Goal: Information Seeking & Learning: Learn about a topic

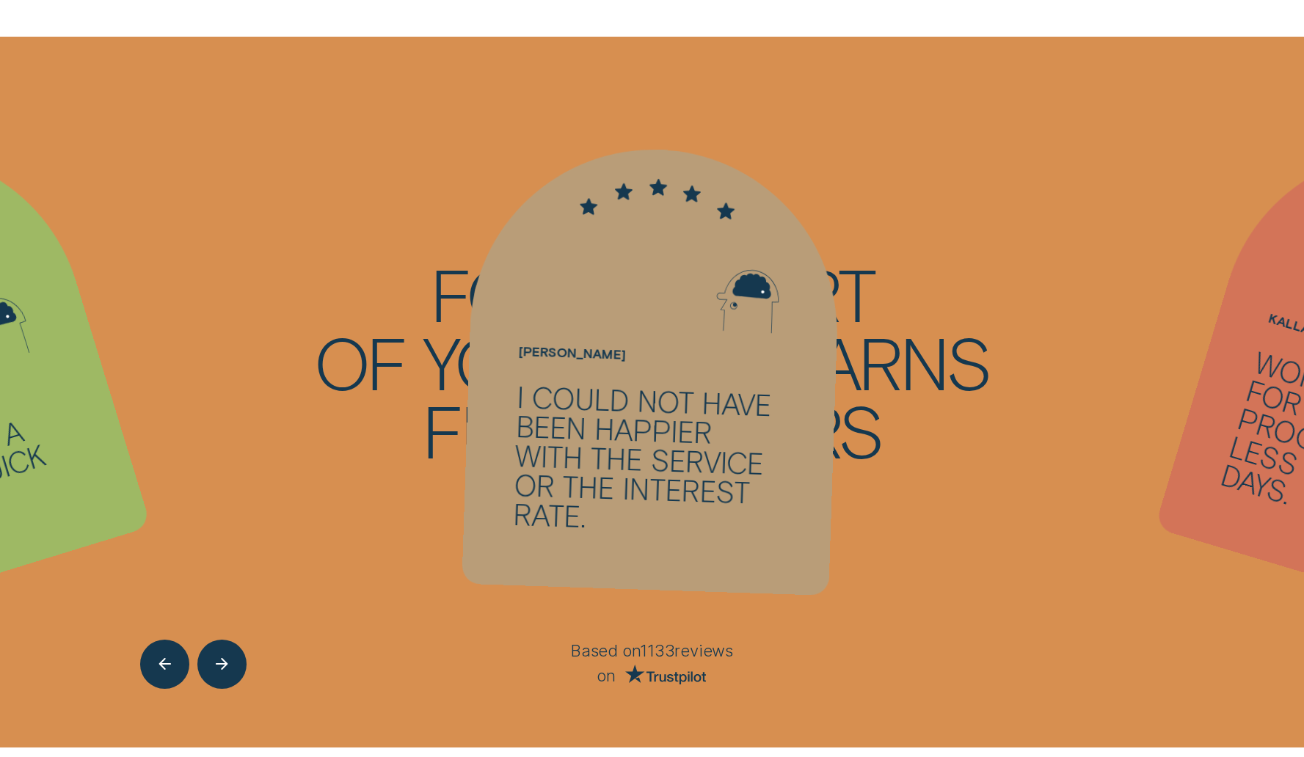
click at [963, 226] on ul "[PERSON_NAME] - Four Applying for a loan was quick and simple. [PERSON_NAME] - …" at bounding box center [652, 392] width 1304 height 711
drag, startPoint x: 1281, startPoint y: 316, endPoint x: 1314, endPoint y: 335, distance: 38.8
click at [1283, 316] on span "Kallan" at bounding box center [1294, 326] width 54 height 26
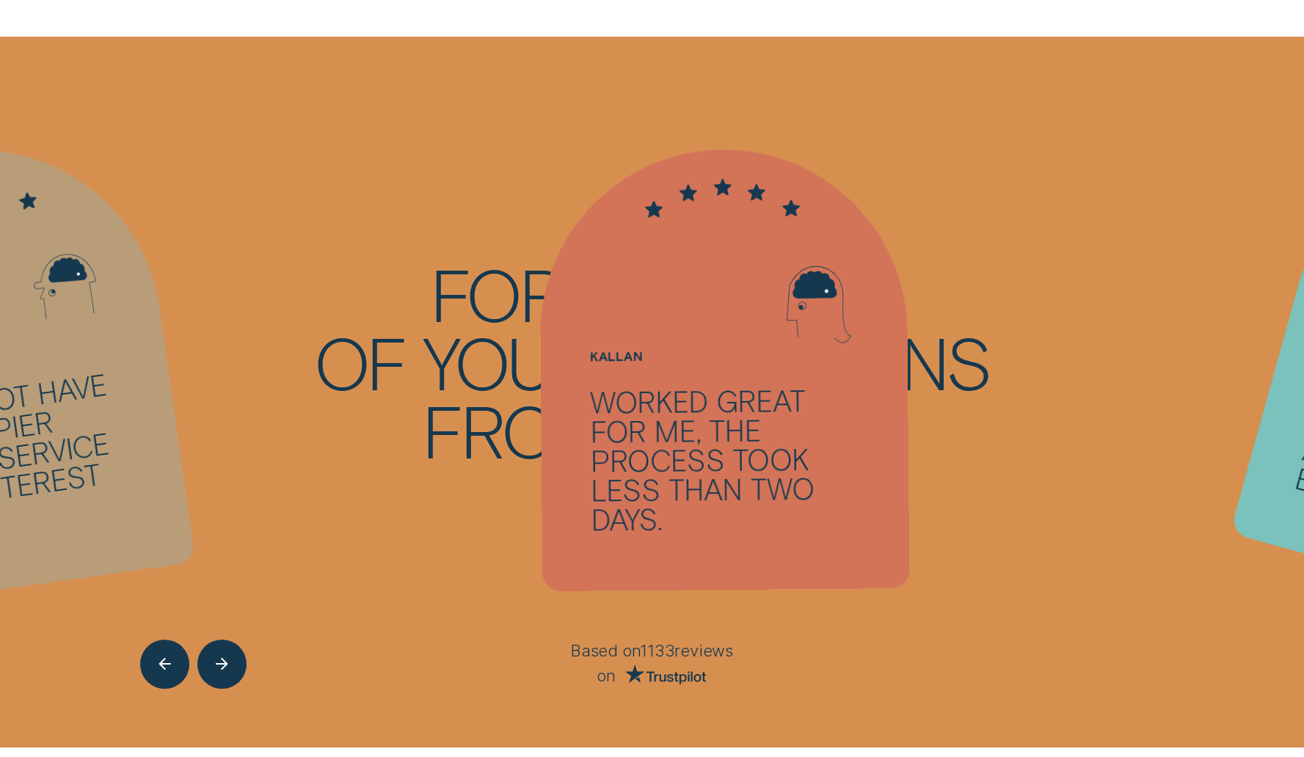
click at [994, 407] on ul "[PERSON_NAME] - Four Applying for a loan was quick and simple. [PERSON_NAME] - …" at bounding box center [652, 392] width 1304 height 711
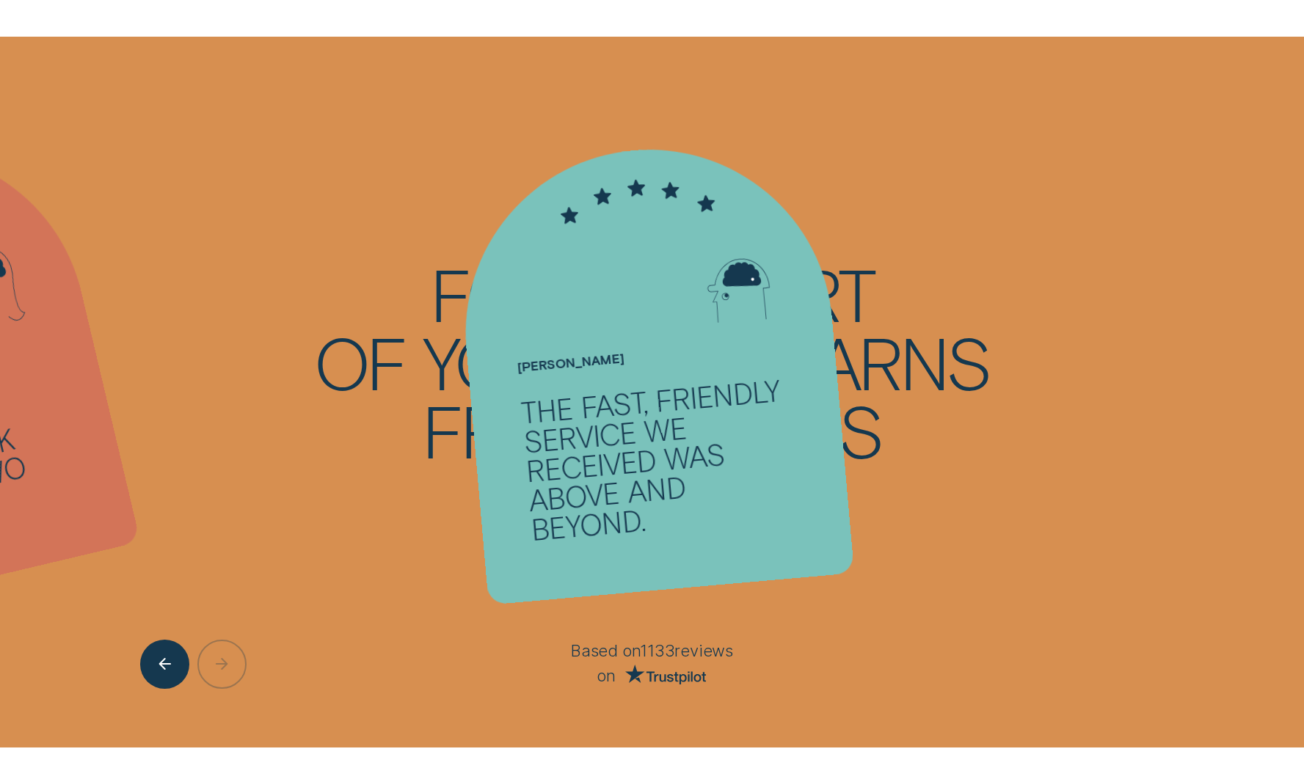
click at [1014, 321] on ul "[PERSON_NAME] - Four Applying for a loan was quick and simple. [PERSON_NAME] - …" at bounding box center [652, 392] width 1304 height 711
drag, startPoint x: 514, startPoint y: 404, endPoint x: 526, endPoint y: 406, distance: 12.6
click at [517, 404] on div at bounding box center [652, 370] width 404 height 470
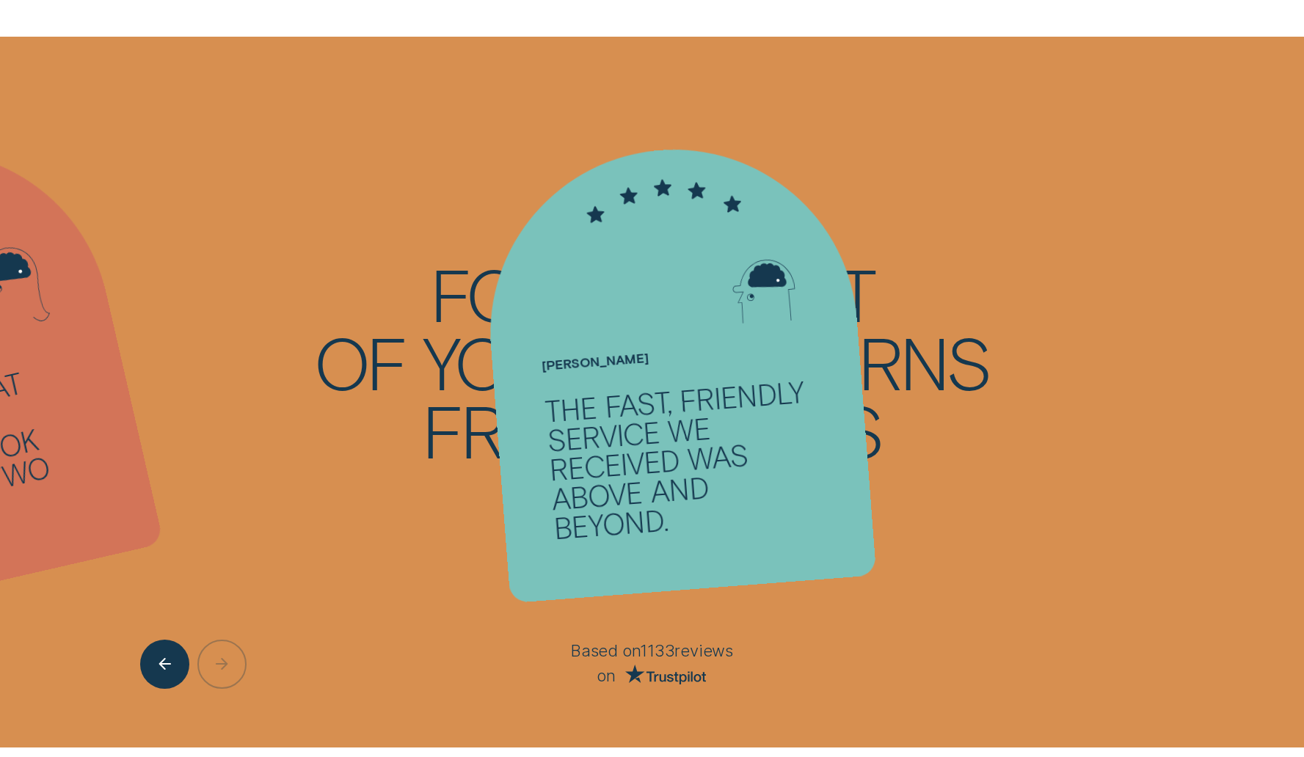
click at [754, 409] on div "The fast, friendly service we received was above and beyond." at bounding box center [684, 459] width 280 height 167
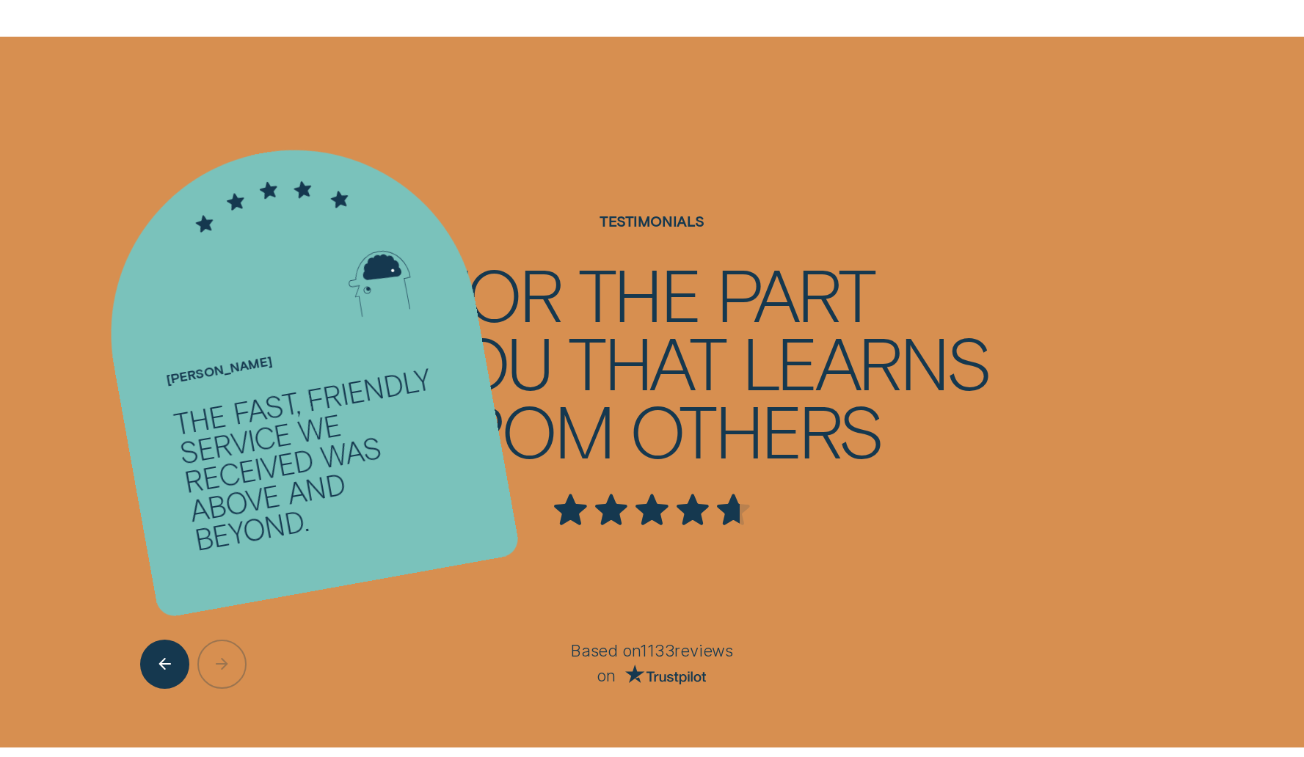
drag, startPoint x: 614, startPoint y: 438, endPoint x: 114, endPoint y: 477, distance: 501.3
click at [171, 479] on div "The fast, friendly service we received was above and beyond." at bounding box center [316, 459] width 291 height 192
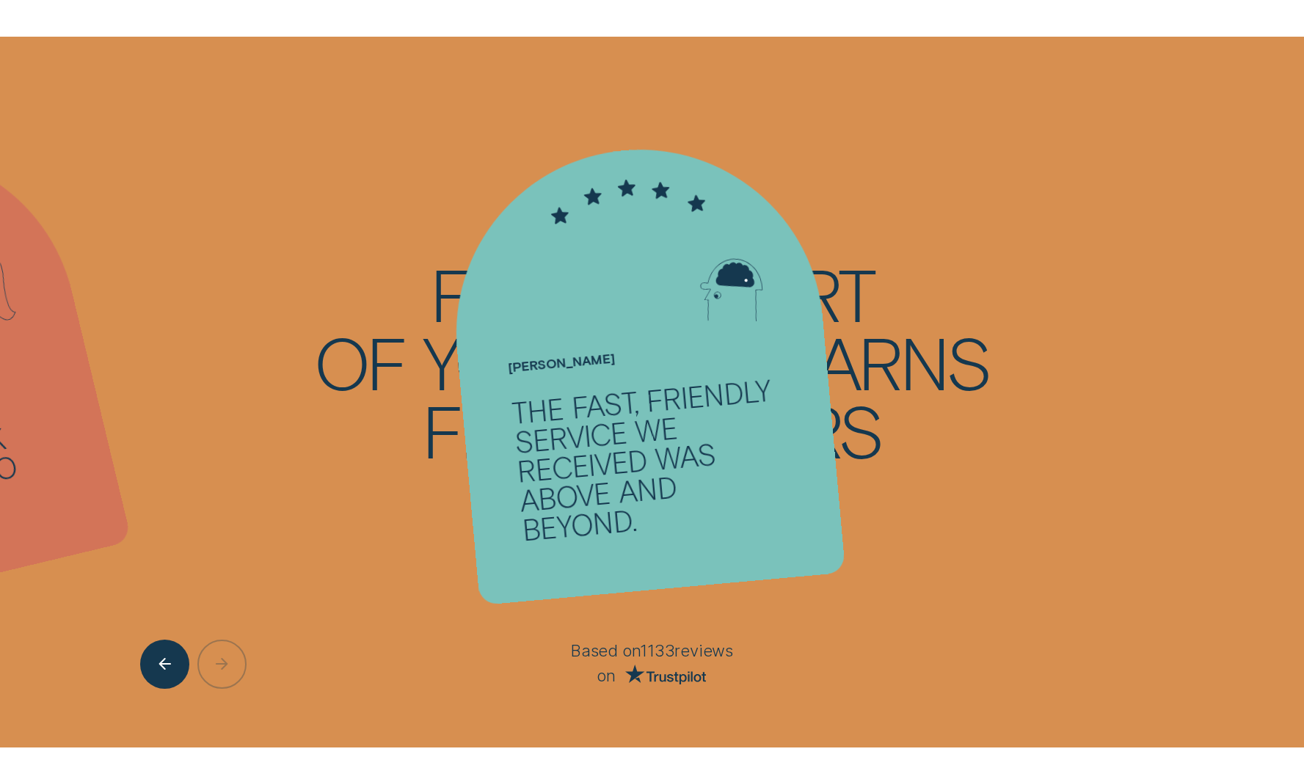
drag, startPoint x: 236, startPoint y: 481, endPoint x: 964, endPoint y: 481, distance: 728.8
click at [832, 481] on ul "[PERSON_NAME] - Four Applying for a loan was quick and simple. [PERSON_NAME] - …" at bounding box center [652, 392] width 1304 height 711
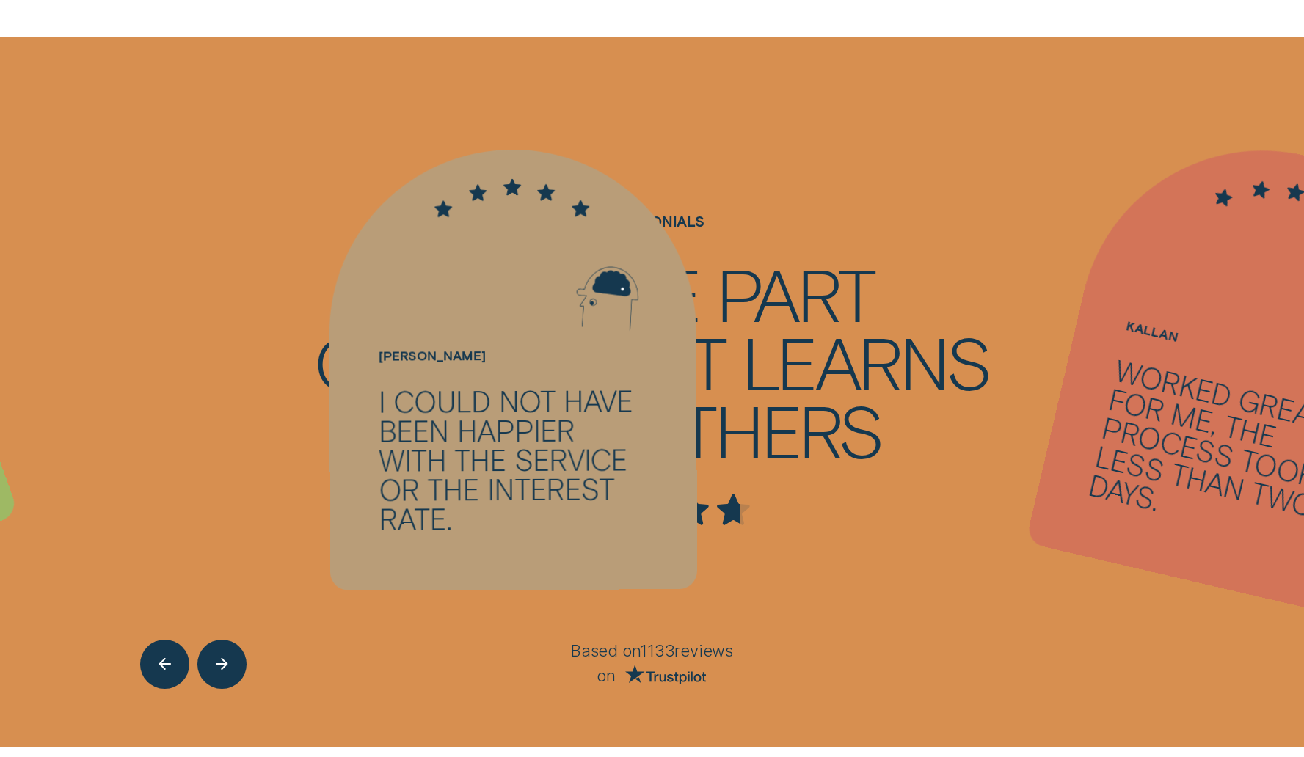
drag, startPoint x: 363, startPoint y: 509, endPoint x: 1121, endPoint y: 515, distance: 757.4
click at [647, 512] on div "I could not have been happier with the service or the interest rate." at bounding box center [512, 460] width 269 height 148
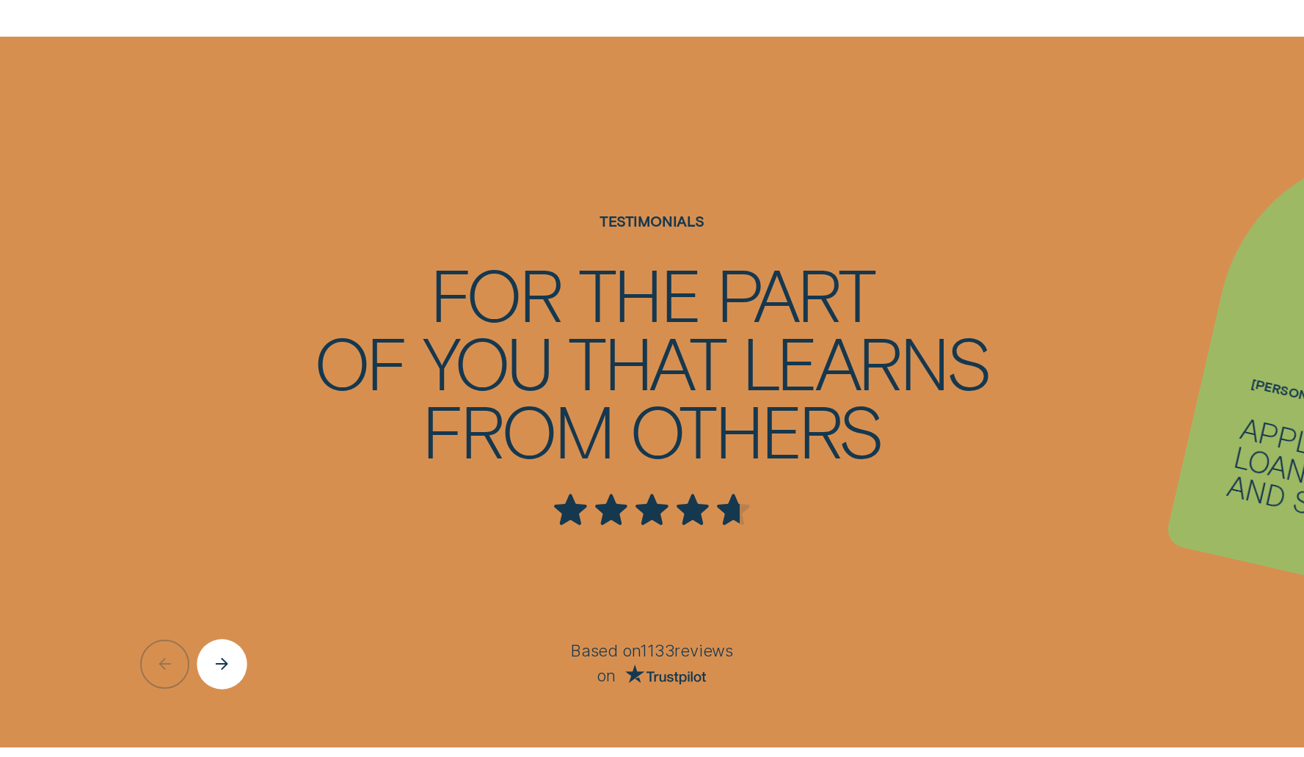
click at [229, 682] on div "Next button" at bounding box center [222, 664] width 50 height 50
click at [230, 682] on div "Next button" at bounding box center [222, 664] width 50 height 50
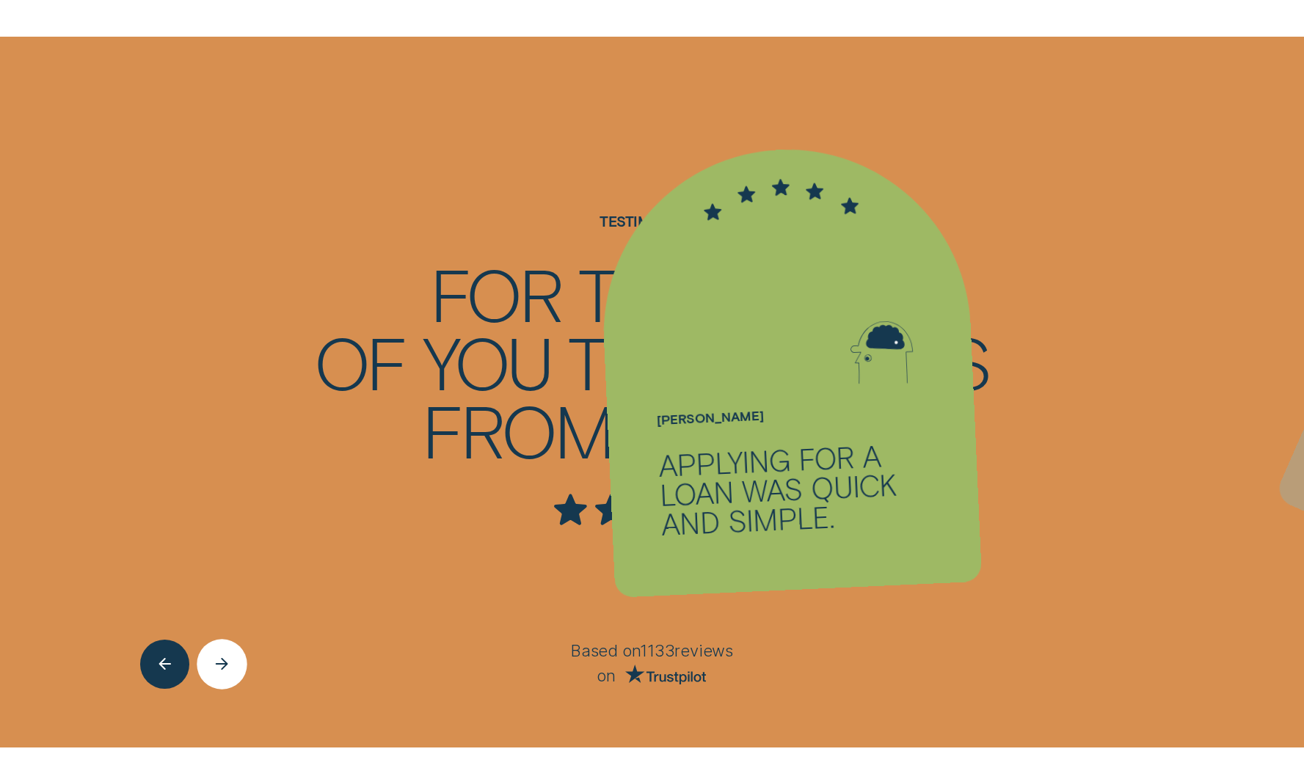
click at [230, 682] on div "Next button" at bounding box center [222, 664] width 50 height 50
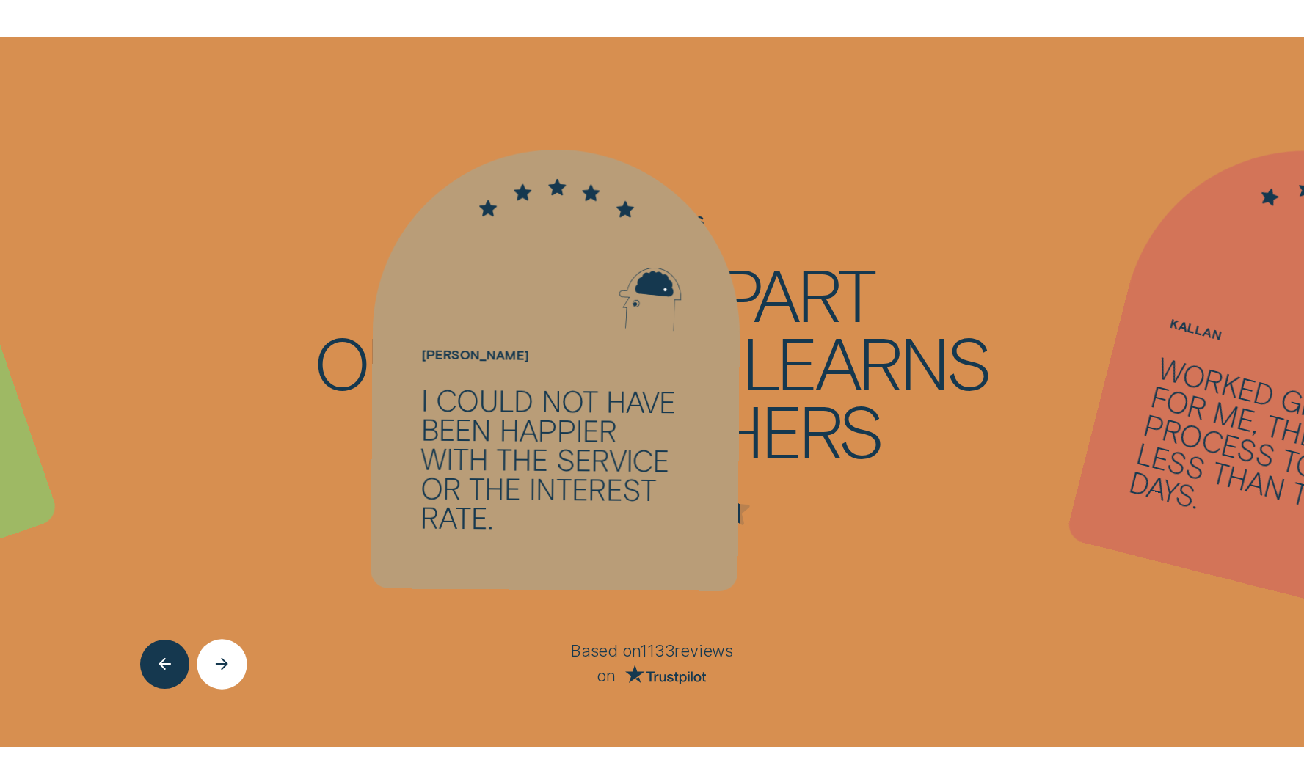
click at [230, 682] on div "Next button" at bounding box center [222, 664] width 50 height 50
click at [230, 682] on div at bounding box center [218, 664] width 157 height 49
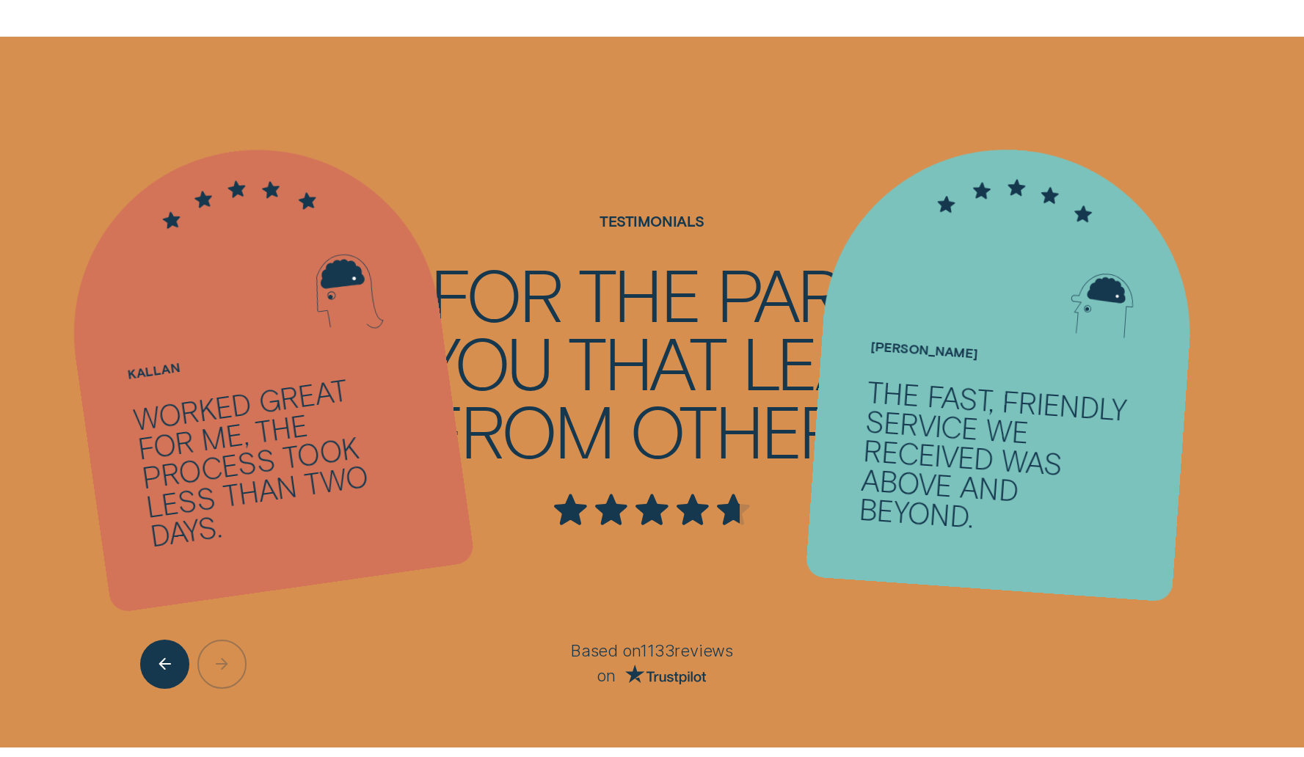
click at [230, 682] on div at bounding box center [218, 664] width 157 height 49
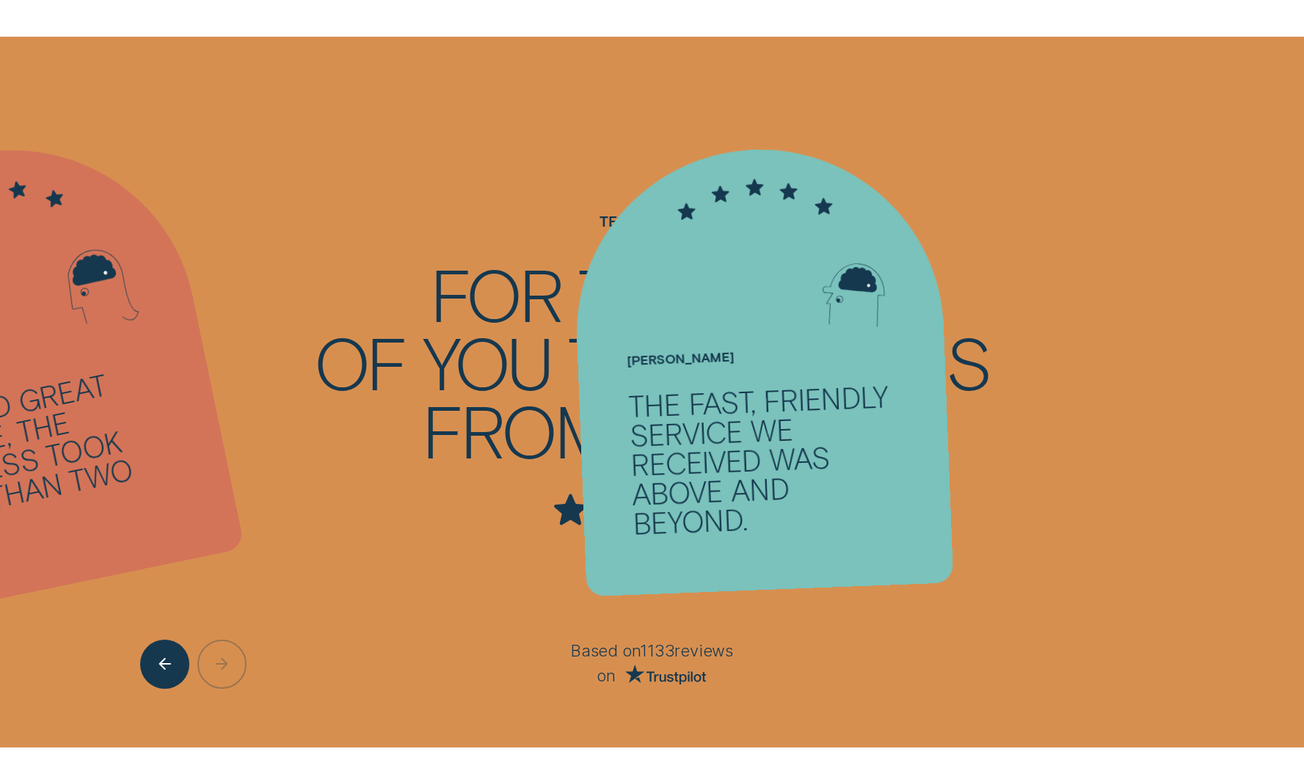
click at [230, 684] on div at bounding box center [218, 664] width 157 height 49
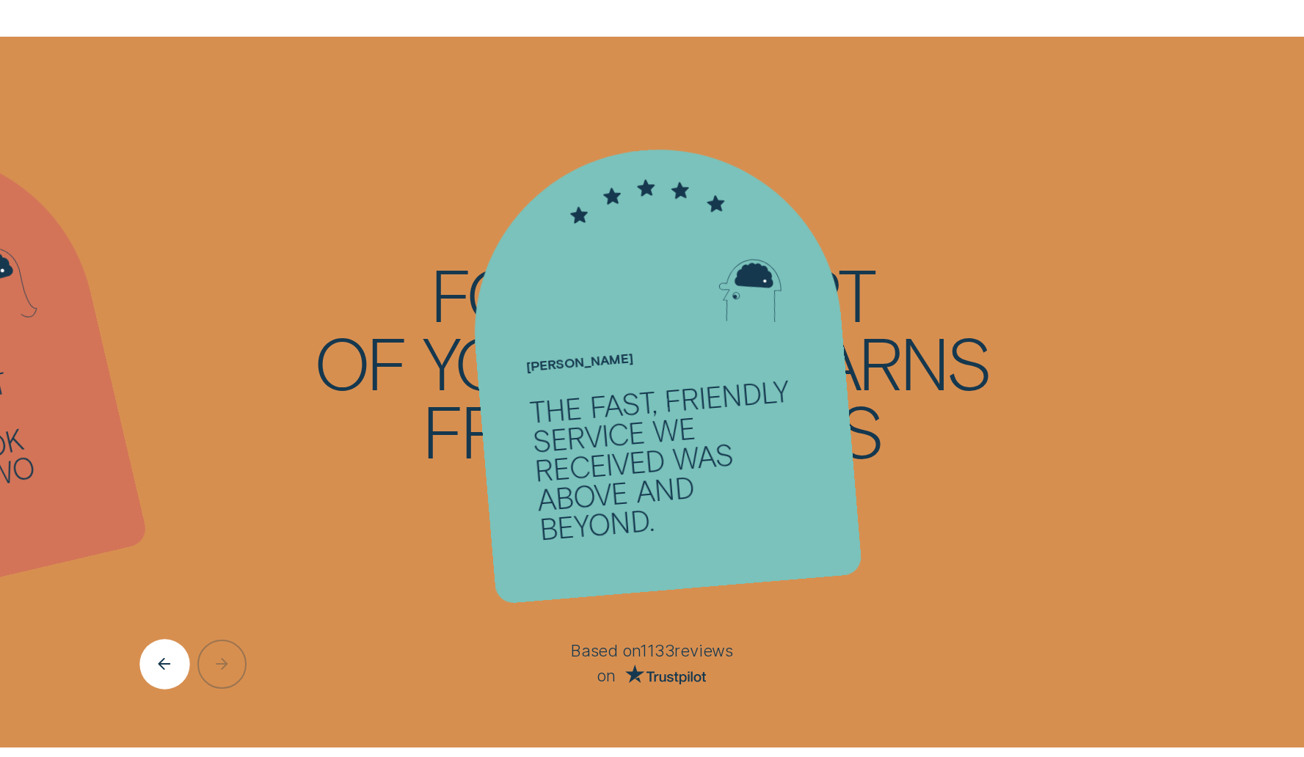
click at [168, 674] on div "Previous button" at bounding box center [165, 664] width 50 height 50
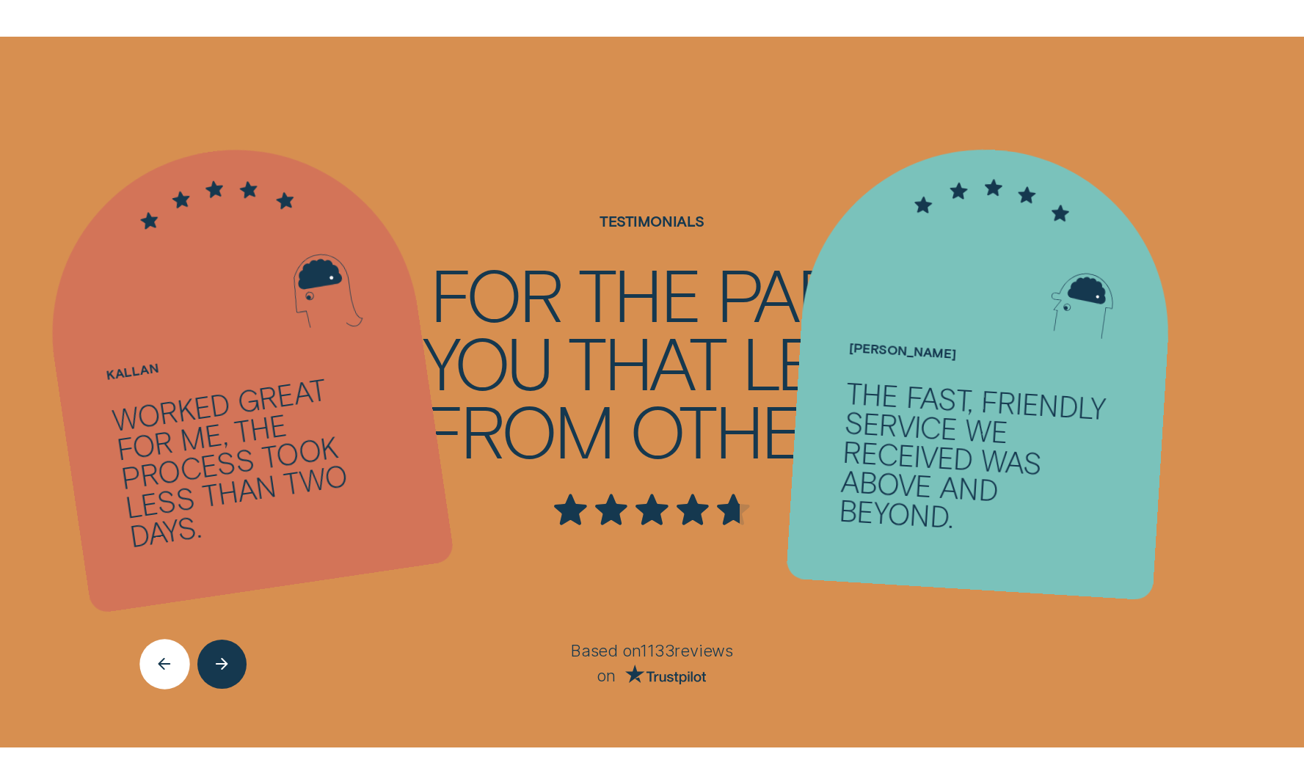
click at [167, 674] on div "Previous button" at bounding box center [165, 664] width 50 height 50
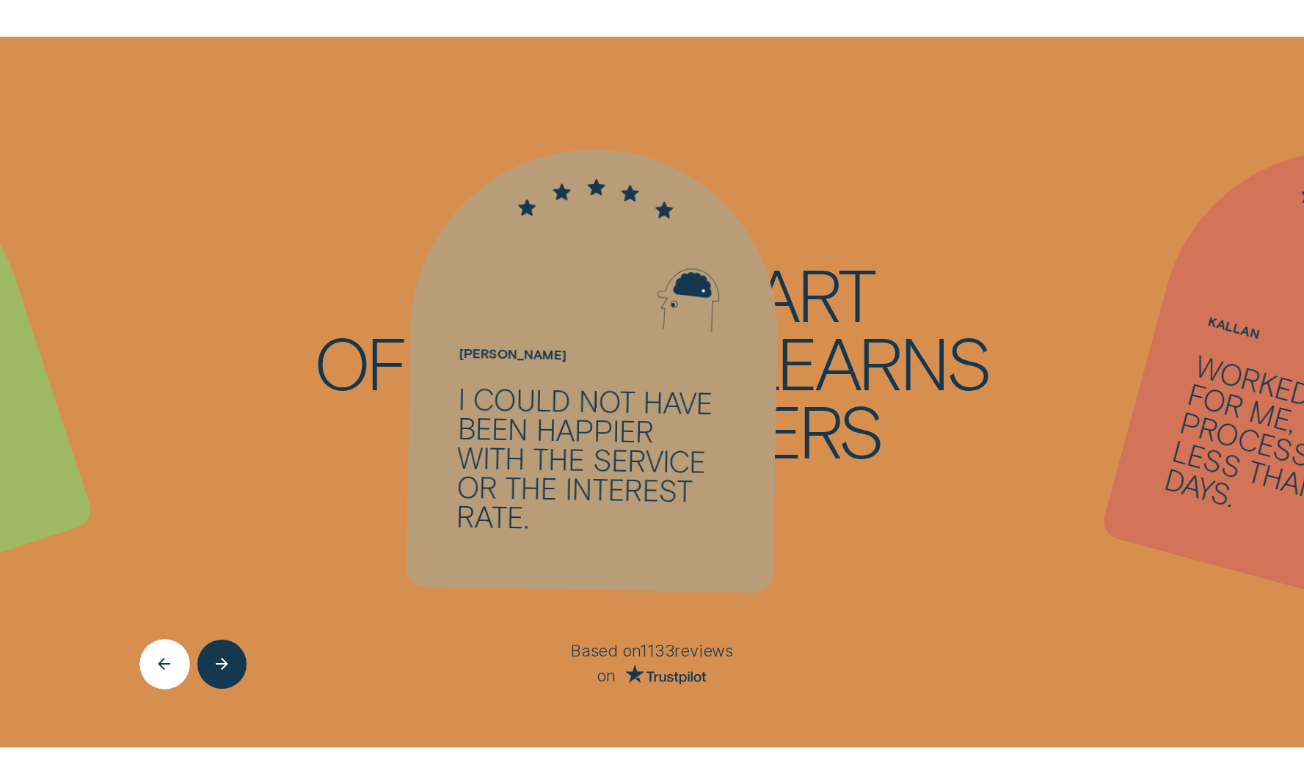
click at [168, 674] on div "Previous button" at bounding box center [165, 664] width 50 height 50
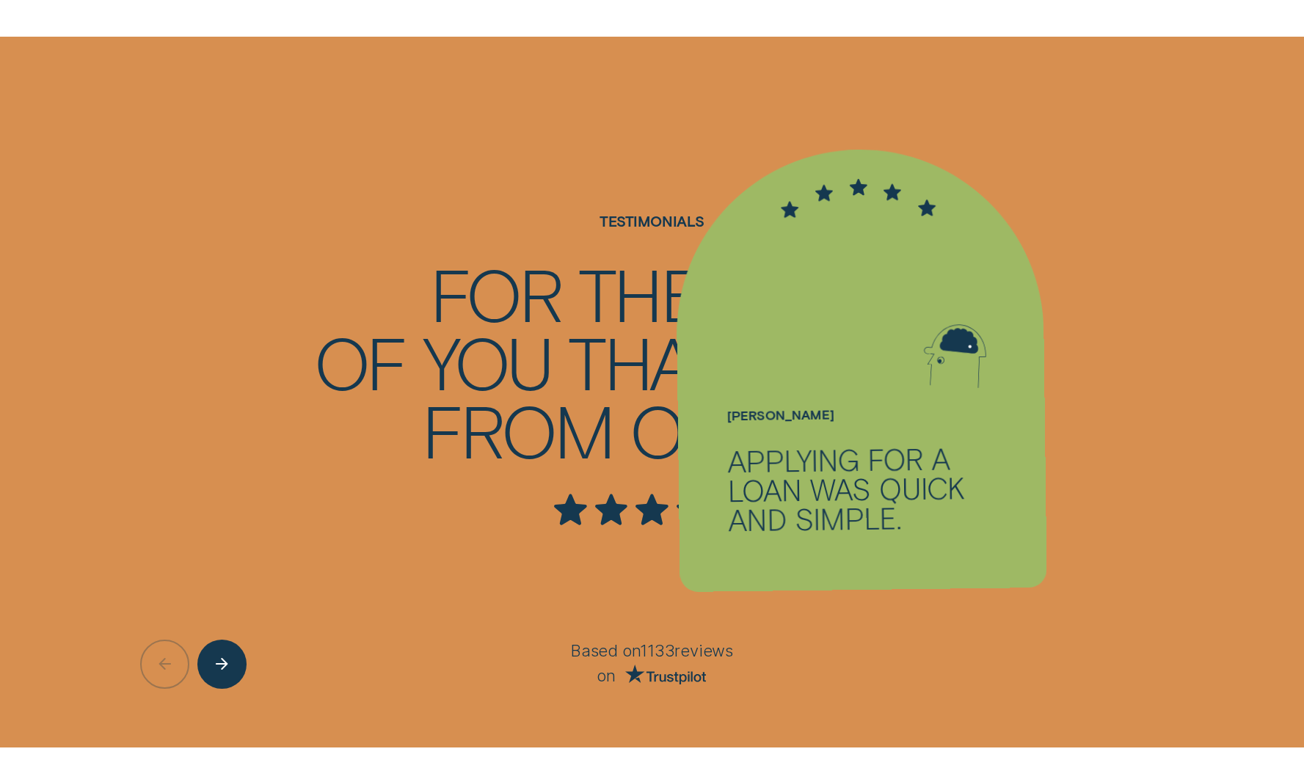
click at [169, 674] on div at bounding box center [218, 664] width 157 height 49
click at [171, 674] on div at bounding box center [218, 664] width 157 height 49
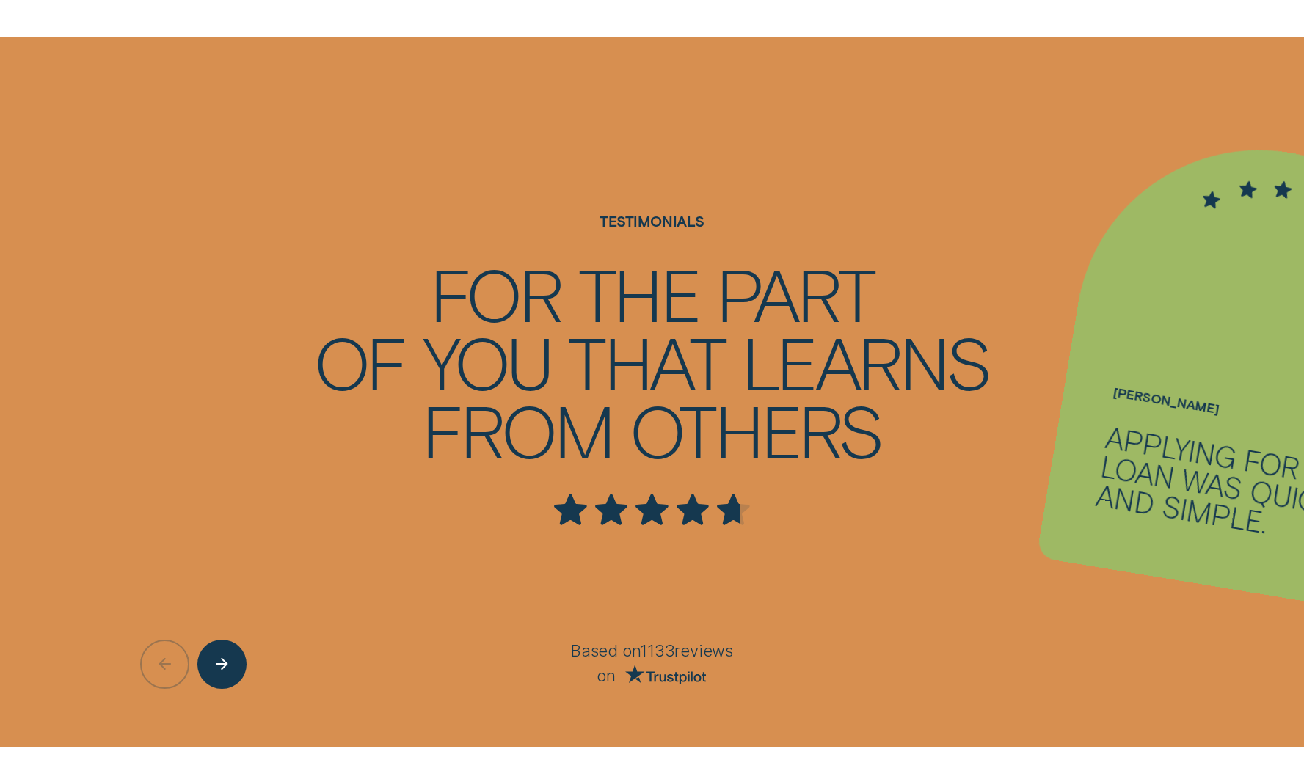
click at [172, 674] on div at bounding box center [218, 664] width 157 height 49
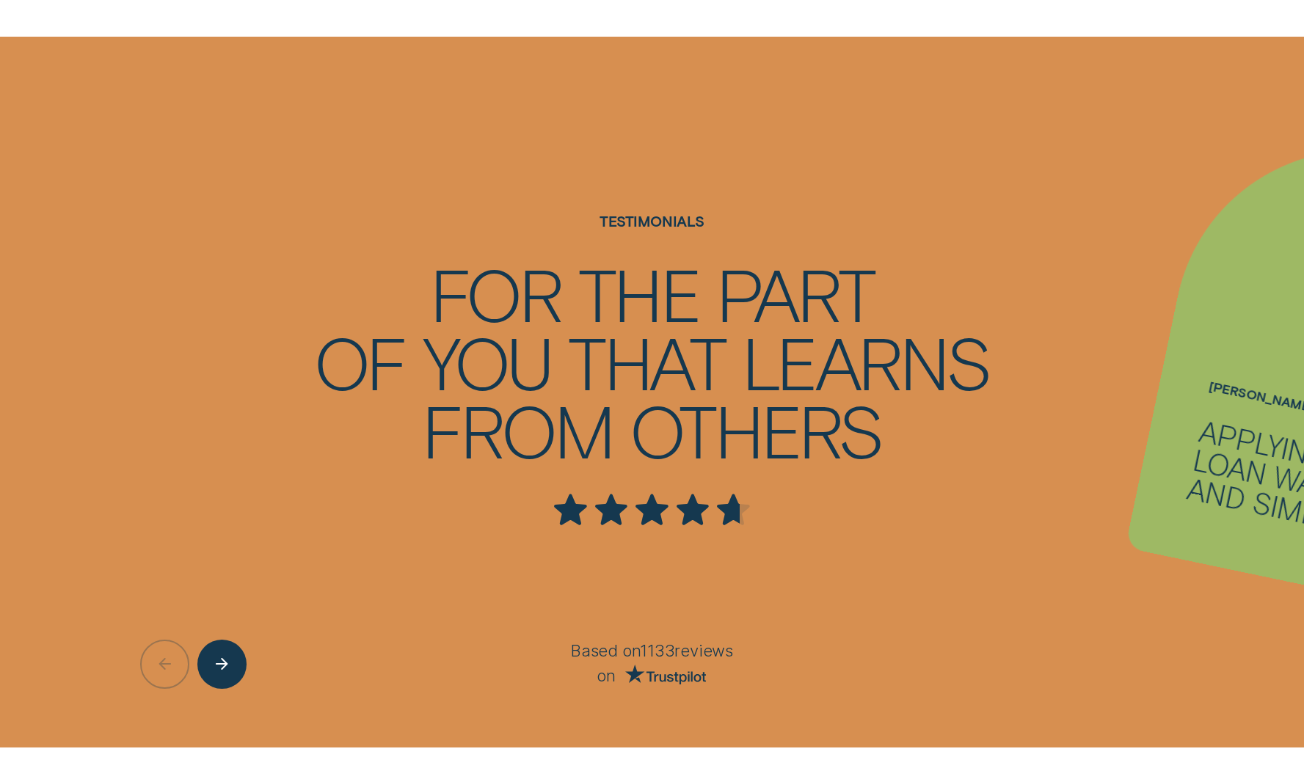
click at [172, 674] on div at bounding box center [218, 664] width 157 height 49
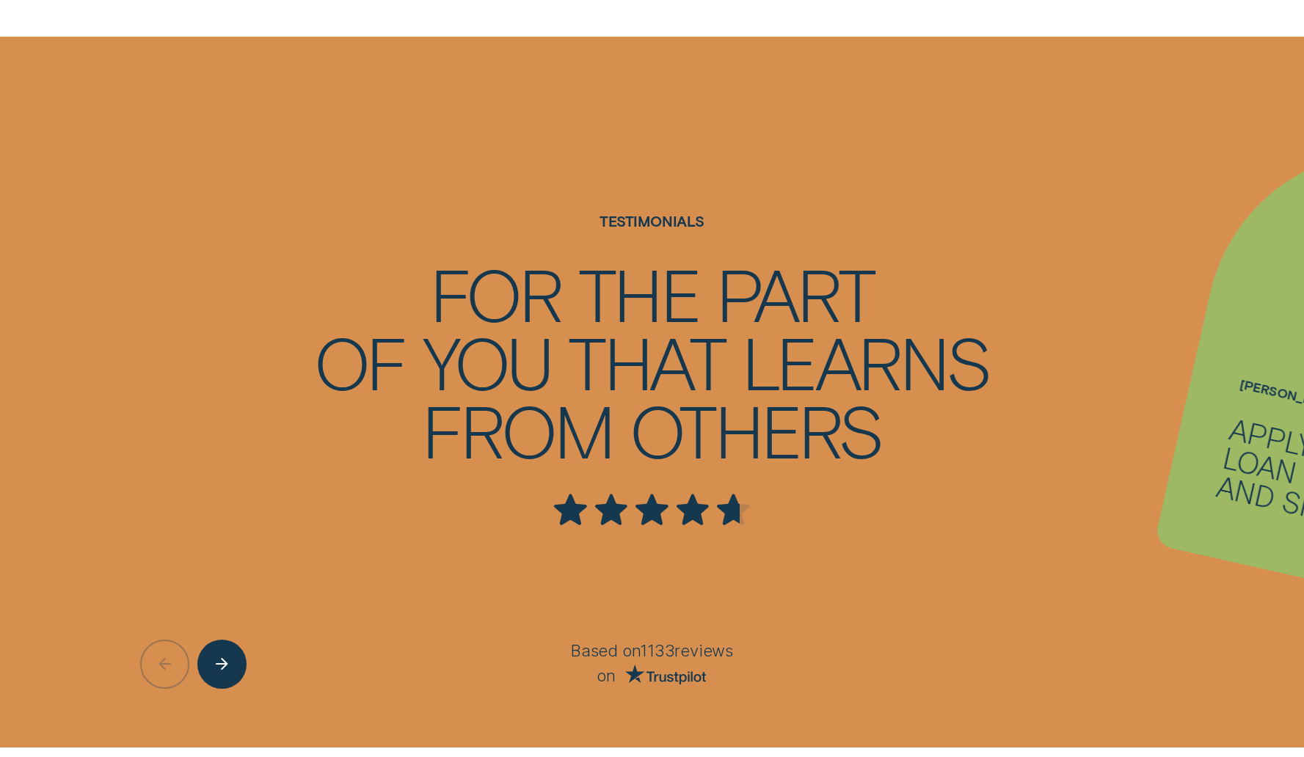
click at [172, 674] on div at bounding box center [218, 664] width 157 height 49
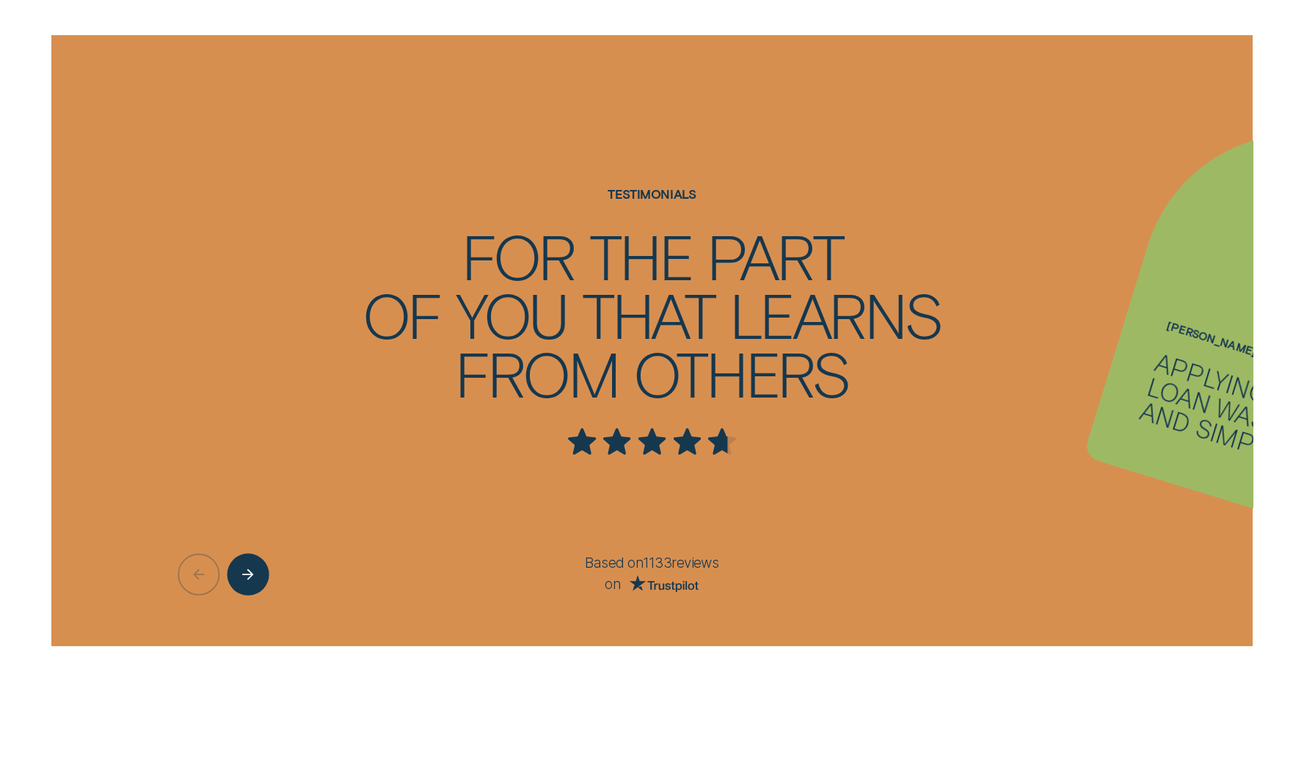
scroll to position [2486, 0]
